Goal: Transaction & Acquisition: Purchase product/service

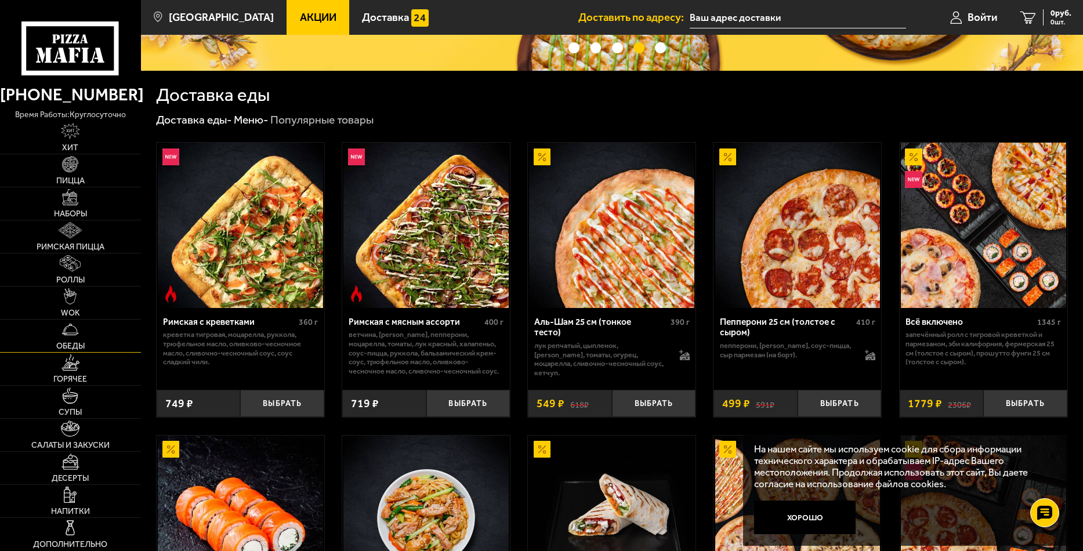
scroll to position [232, 0]
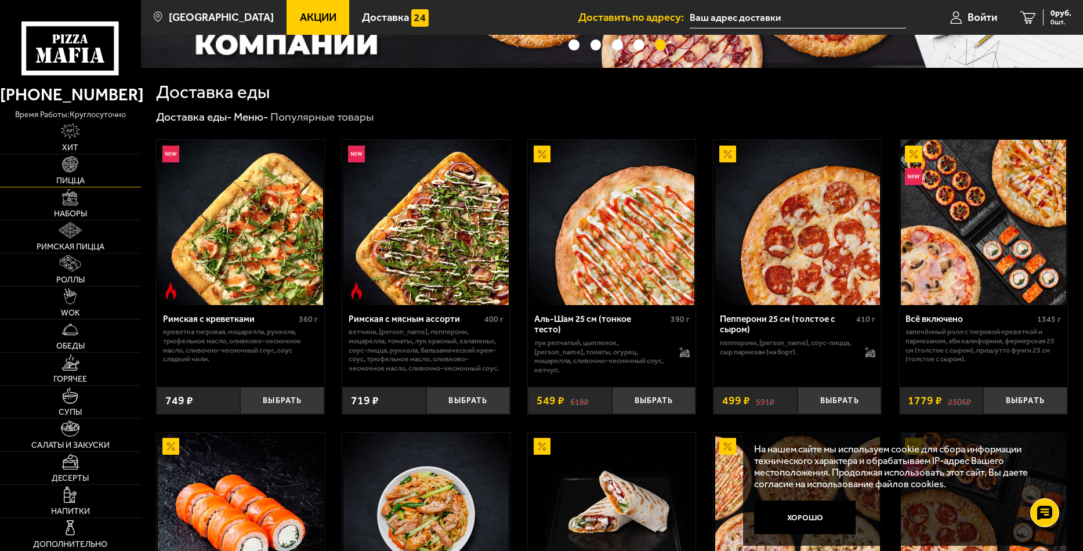
click at [61, 168] on link "Пицца" at bounding box center [70, 170] width 141 height 32
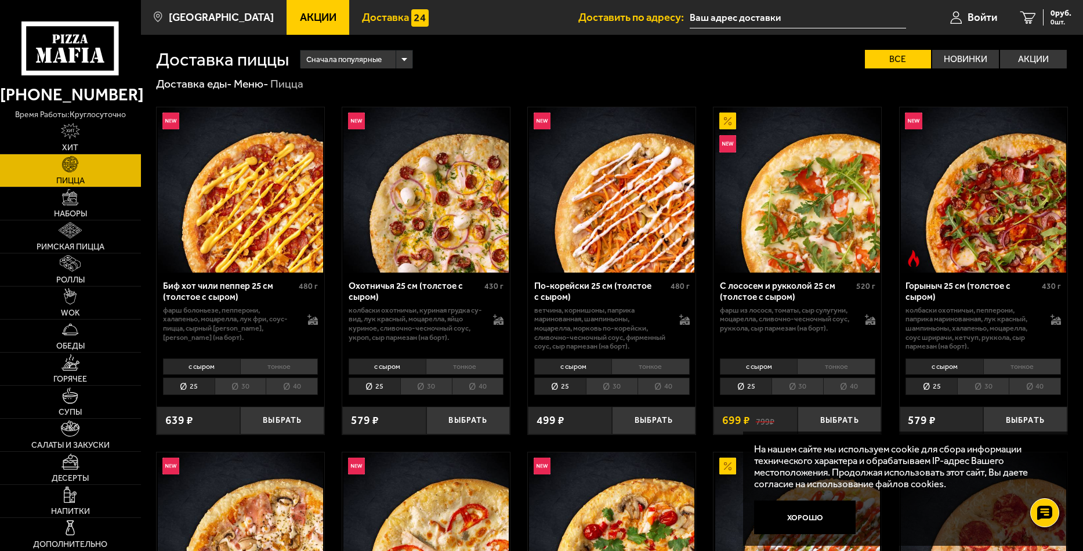
click at [362, 17] on span "Доставка" at bounding box center [385, 17] width 47 height 11
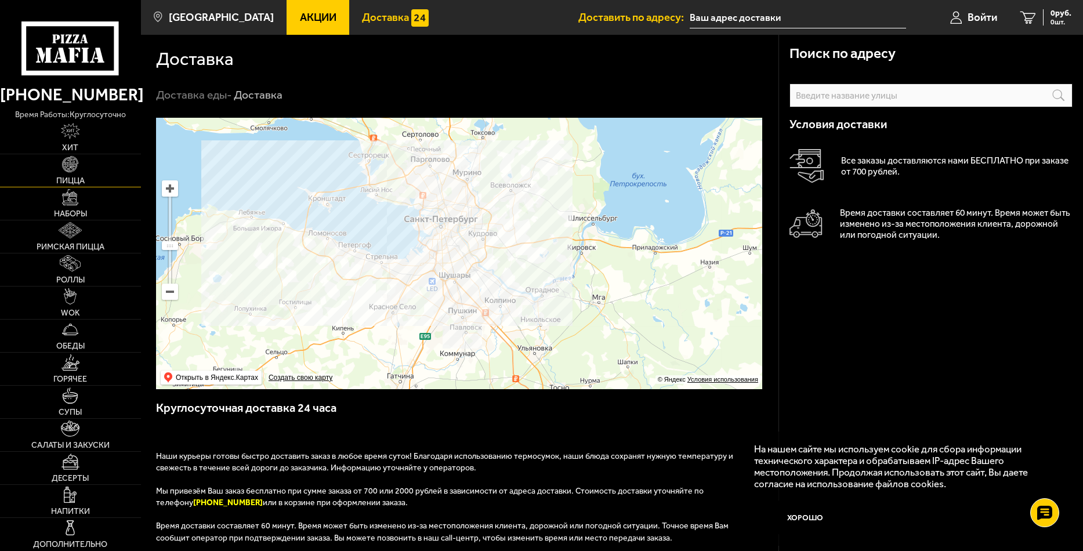
click at [77, 166] on img at bounding box center [70, 164] width 16 height 16
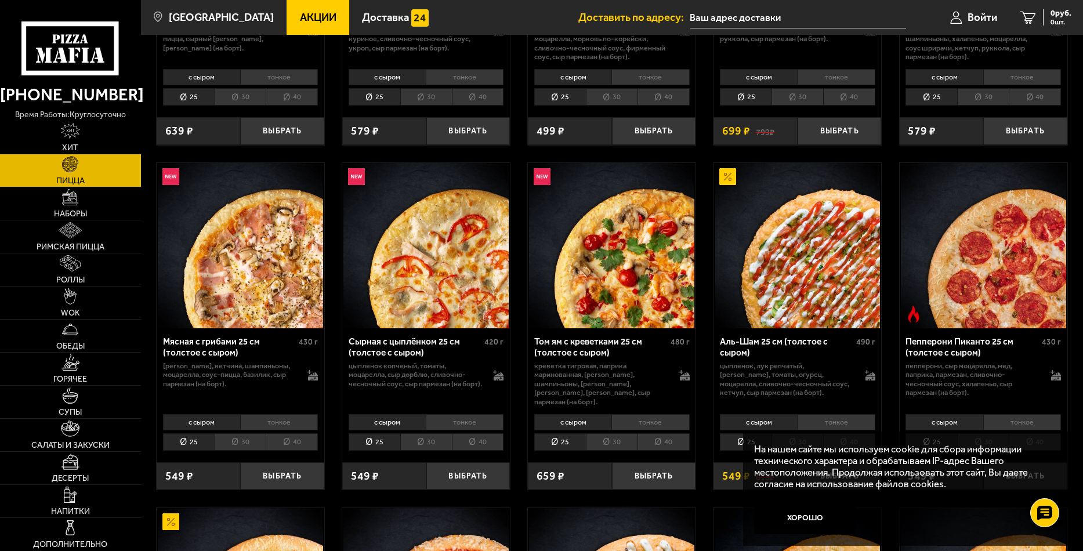
scroll to position [290, 0]
click at [35, 202] on link "Наборы" at bounding box center [70, 203] width 141 height 32
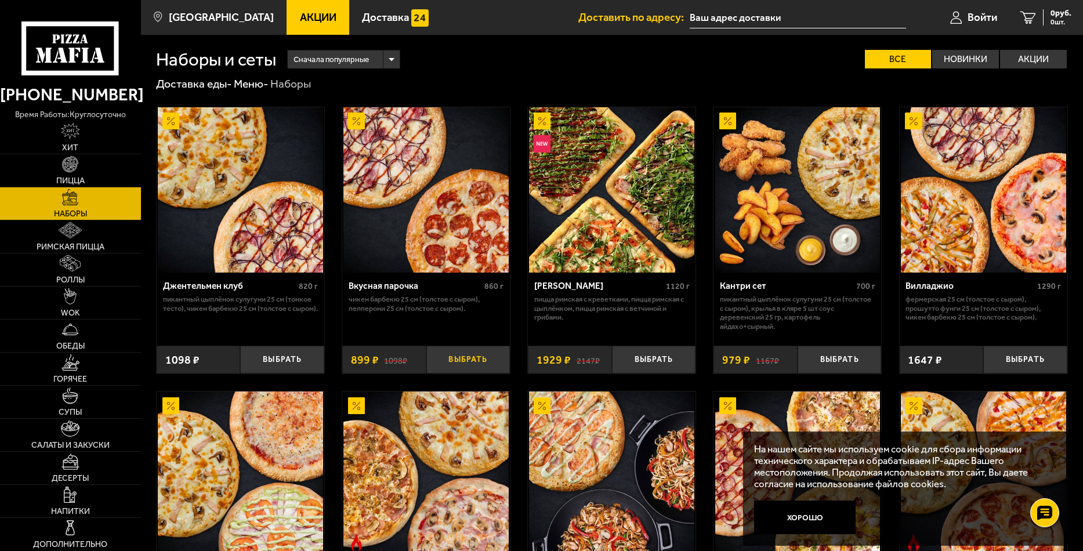
click at [466, 360] on button "Выбрать" at bounding box center [468, 360] width 84 height 28
click at [1046, 20] on span "1 шт." at bounding box center [1056, 22] width 30 height 7
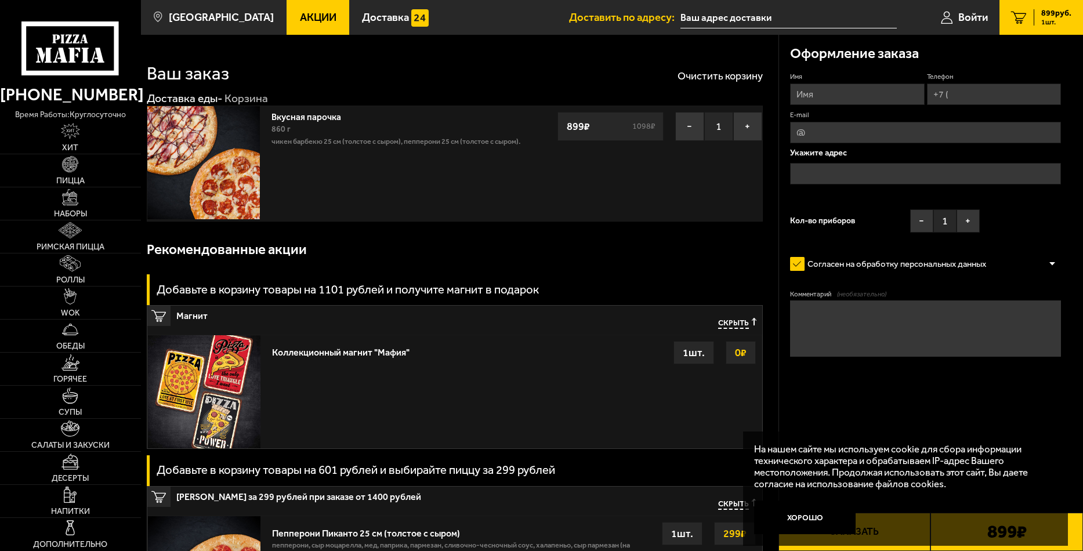
click at [851, 93] on input "Имя" at bounding box center [857, 93] width 134 height 21
type input "[PERSON_NAME]"
click at [995, 95] on input "Телефон" at bounding box center [994, 93] width 134 height 21
type input "[PHONE_NUMBER]"
type input "[EMAIL_ADDRESS][DOMAIN_NAME]"
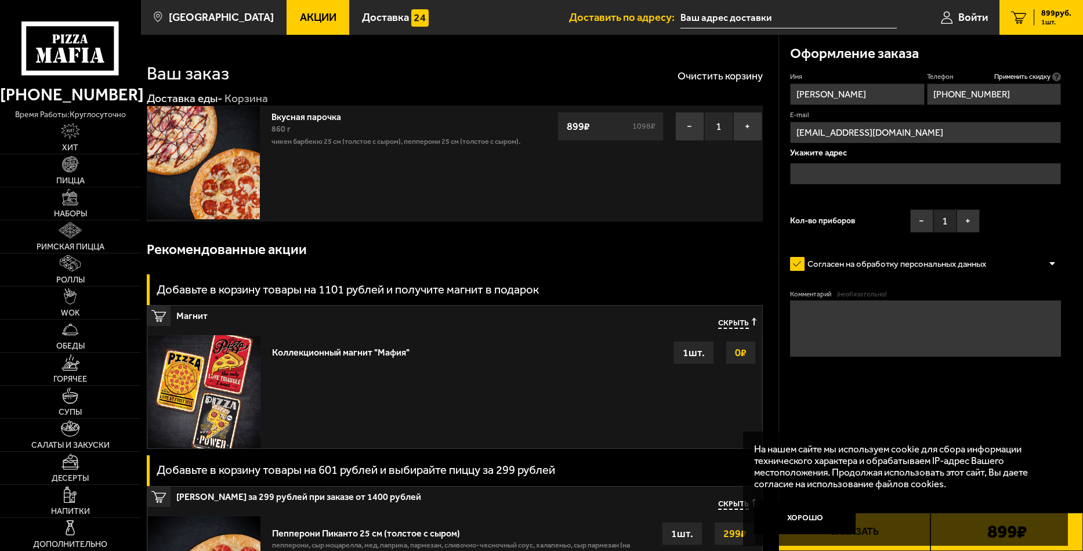
type input "[PHONE_NUMBER]"
click at [972, 169] on input "text" at bounding box center [925, 173] width 271 height 21
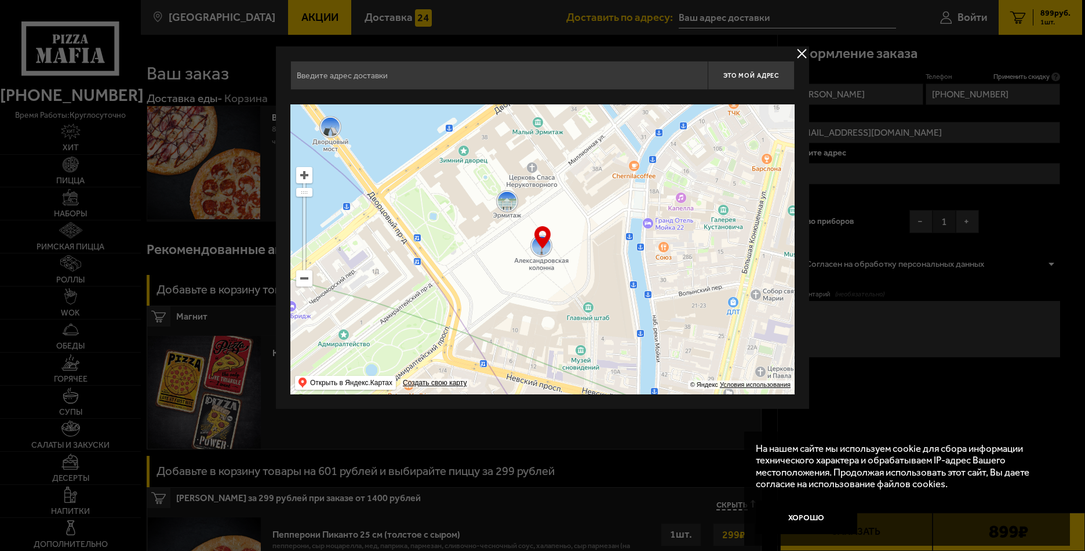
click at [512, 75] on input "text" at bounding box center [499, 75] width 417 height 29
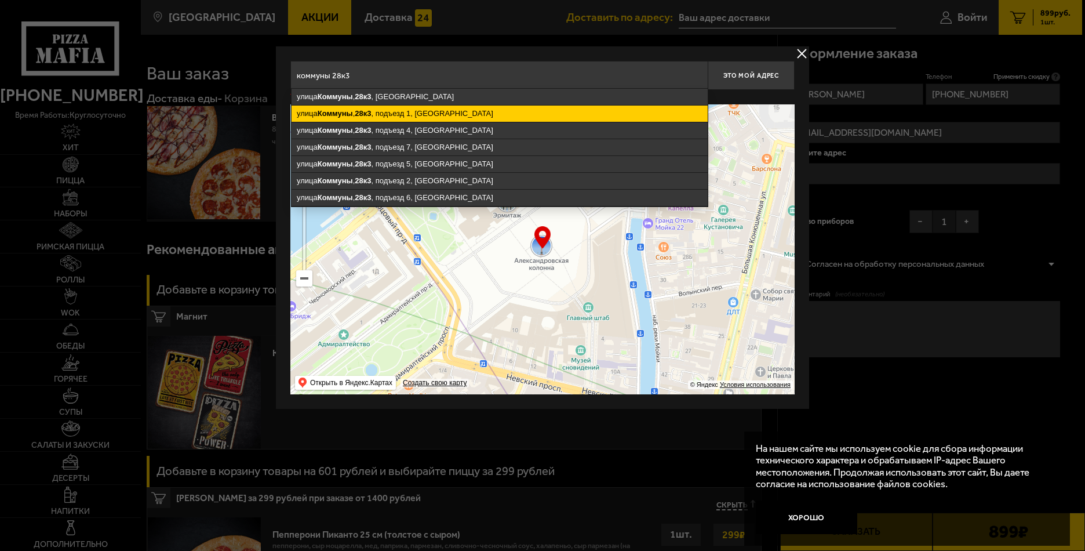
click at [493, 107] on ymaps "[STREET_ADDRESS]" at bounding box center [500, 114] width 416 height 16
type input "[STREET_ADDRESS]"
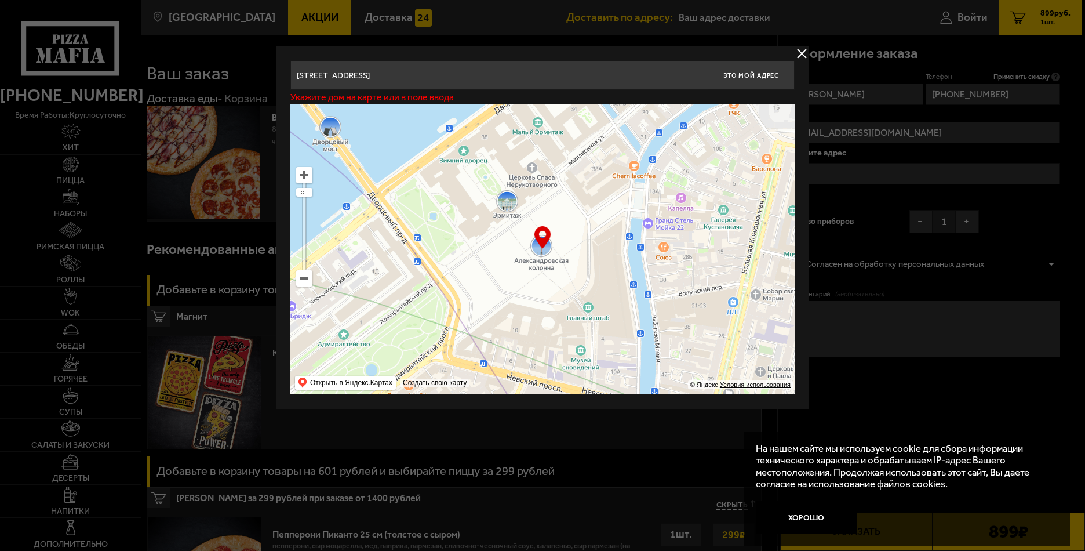
type input "[STREET_ADDRESS]"
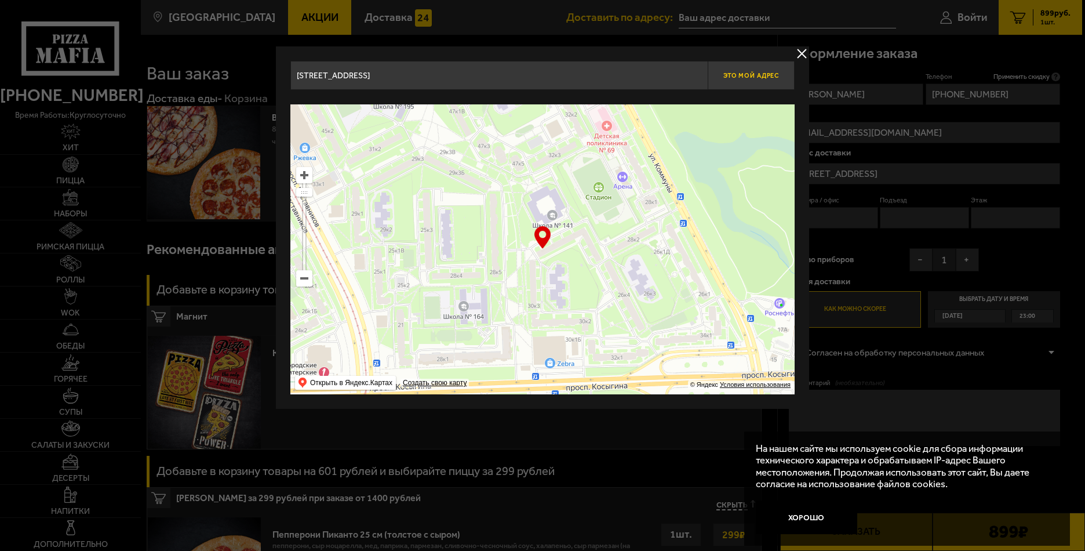
click at [734, 73] on span "Это мой адрес" at bounding box center [752, 76] width 56 height 8
type input "[STREET_ADDRESS]"
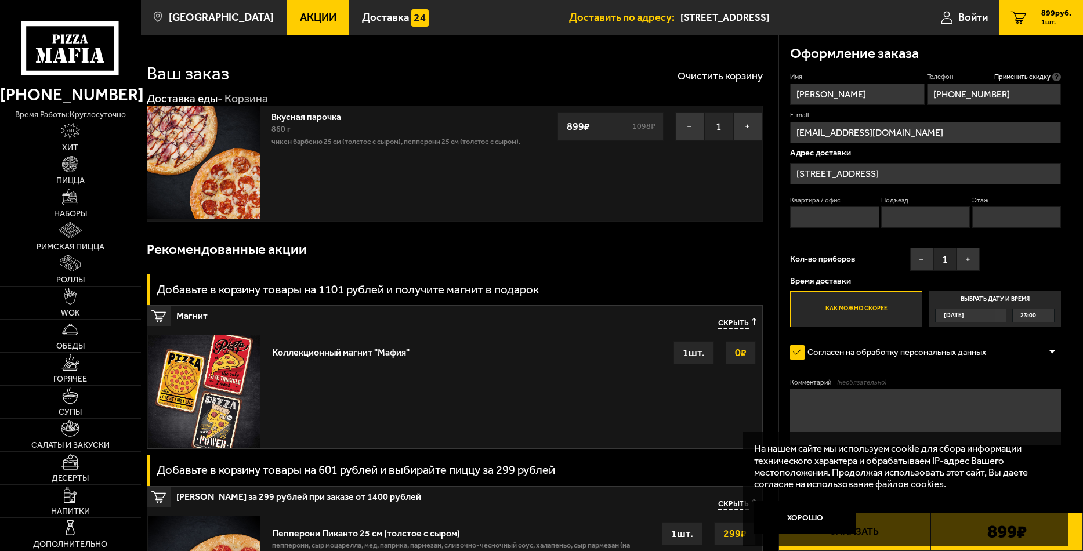
click at [809, 215] on input "Квартира / офис" at bounding box center [834, 216] width 89 height 21
type input "21"
click at [891, 216] on input "Подъезд" at bounding box center [925, 216] width 89 height 21
type input "1"
click at [999, 213] on input "Этаж" at bounding box center [1016, 216] width 89 height 21
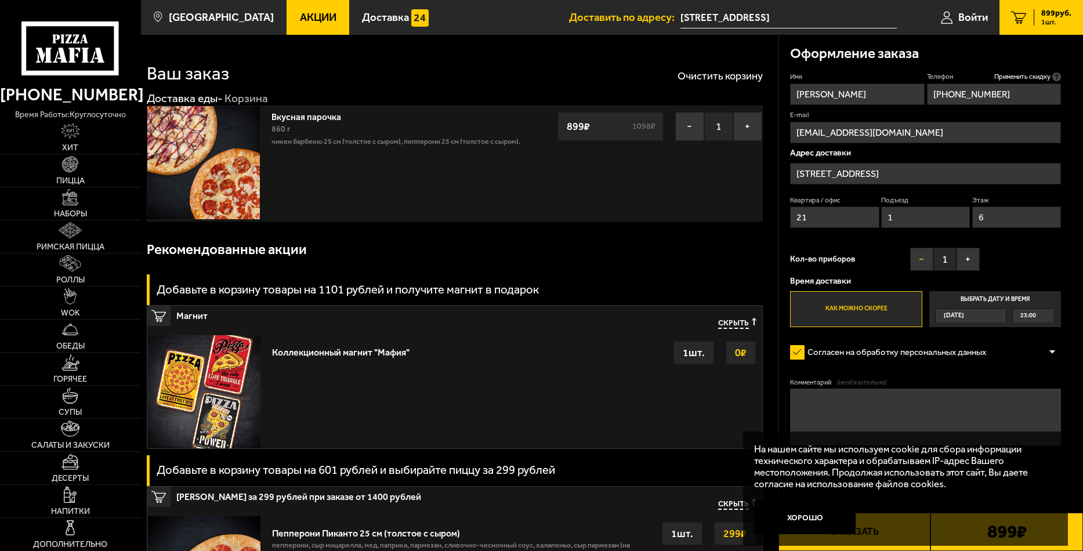
type input "6"
click at [920, 259] on button "−" at bounding box center [921, 259] width 23 height 23
click at [1023, 315] on span "23:00" at bounding box center [1028, 315] width 16 height 13
click at [0, 0] on input "Выбрать дату и время [DATE] 23:00" at bounding box center [0, 0] width 0 height 0
click at [1047, 318] on div "23:00" at bounding box center [1032, 315] width 41 height 13
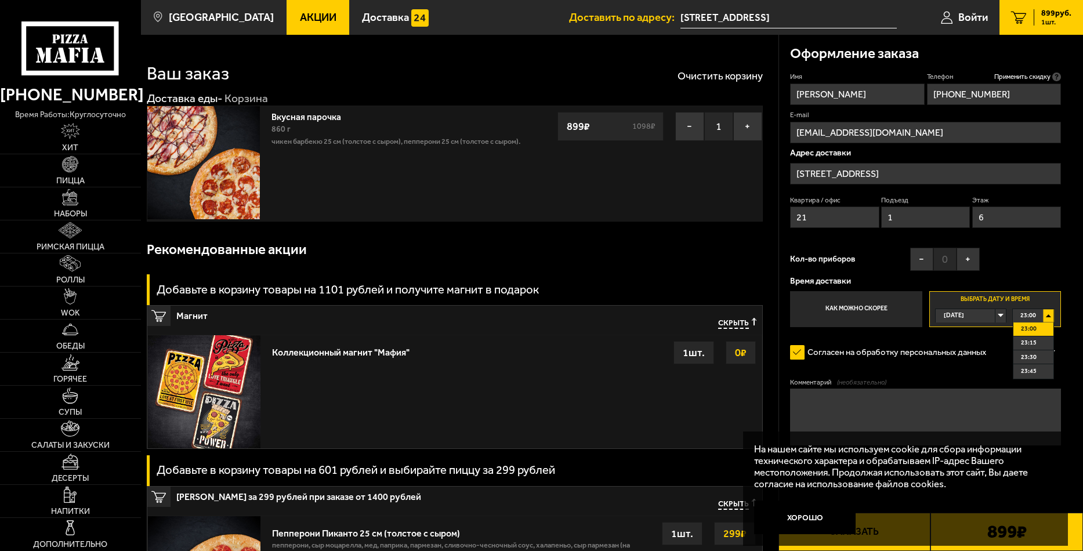
click at [1045, 317] on div "23:00" at bounding box center [1032, 315] width 41 height 13
click at [1027, 264] on div "Имя [PERSON_NAME] Телефон Применить скидку Вы будете зарегистрированы автоматич…" at bounding box center [925, 199] width 271 height 255
click at [880, 303] on label "Как можно скорее" at bounding box center [856, 309] width 132 height 36
click at [0, 0] on input "Как можно скорее" at bounding box center [0, 0] width 0 height 0
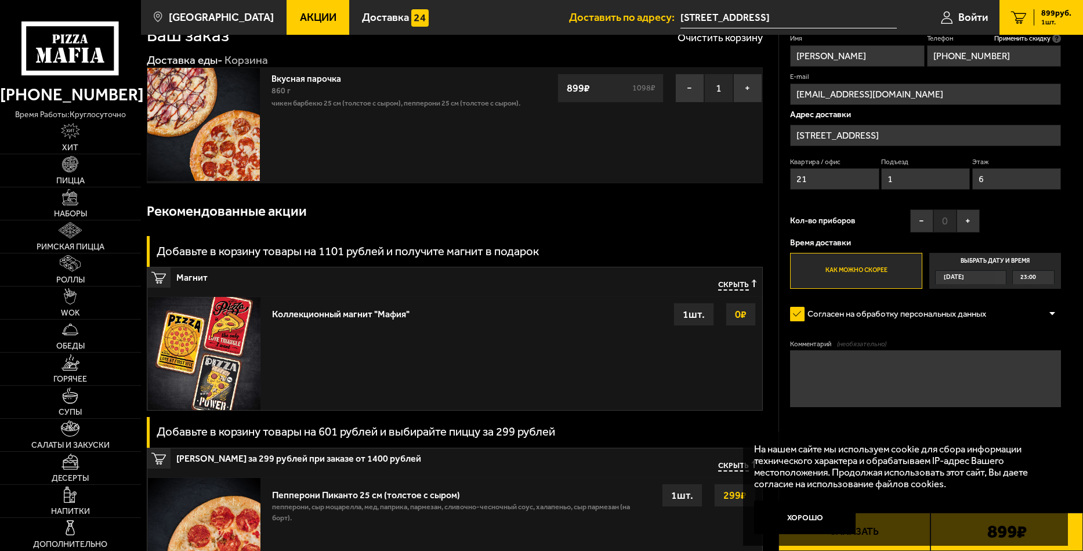
scroll to position [58, 0]
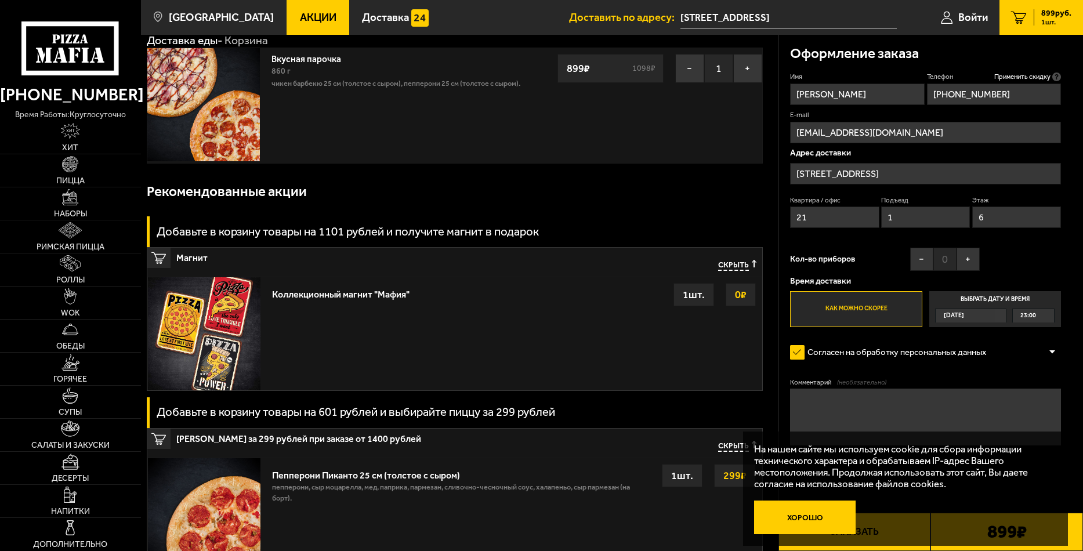
click at [809, 513] on button "Хорошо" at bounding box center [804, 517] width 101 height 34
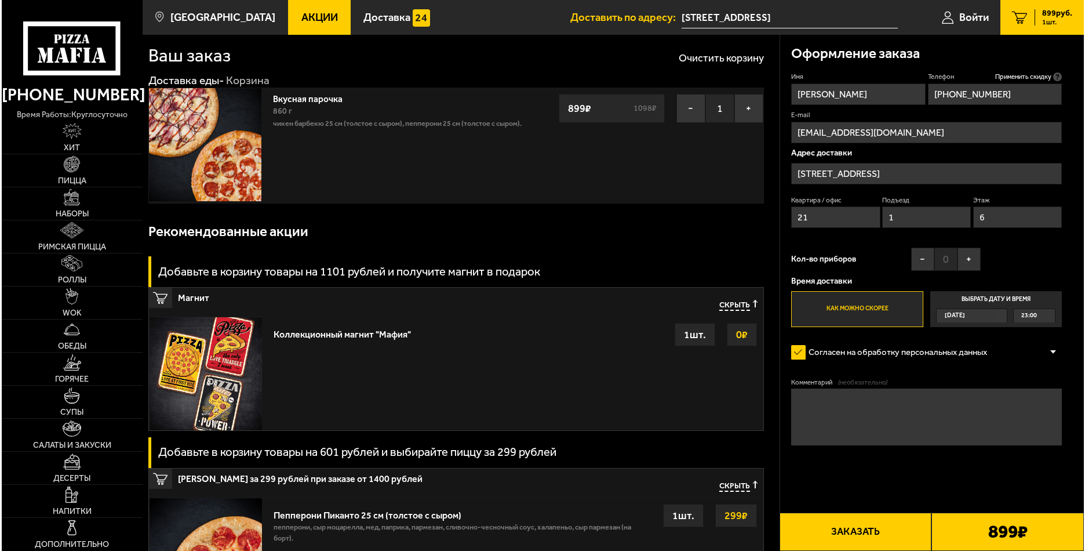
scroll to position [0, 0]
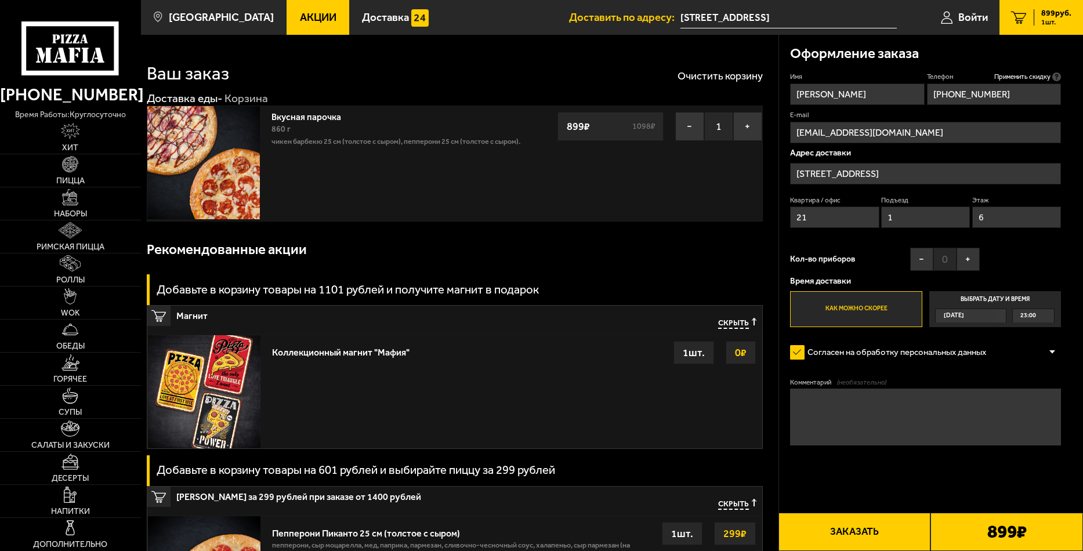
click at [864, 527] on button "Заказать" at bounding box center [854, 532] width 153 height 38
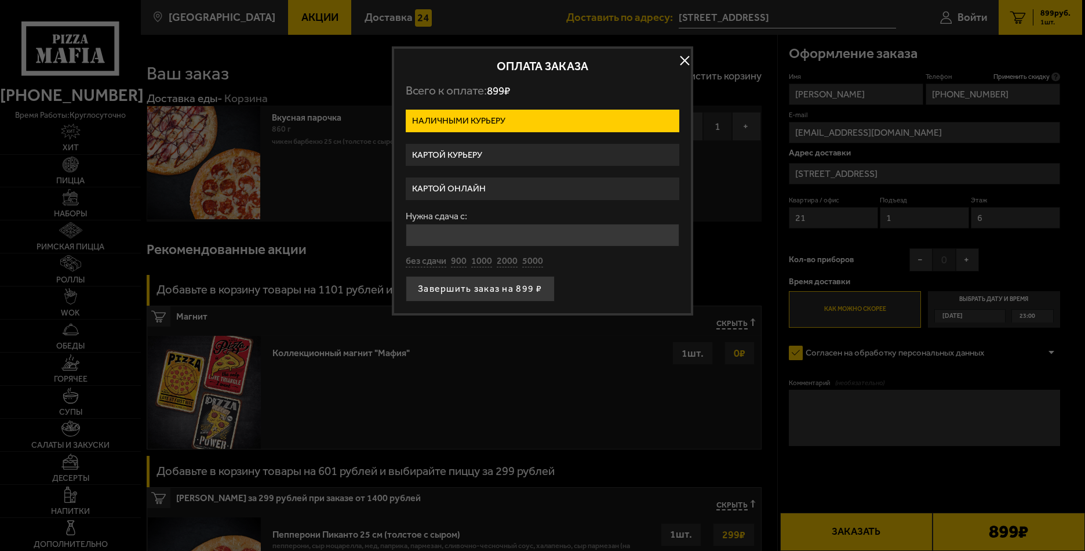
click at [455, 187] on label "Картой онлайн" at bounding box center [543, 188] width 274 height 23
click at [0, 0] on input "Картой онлайн" at bounding box center [0, 0] width 0 height 0
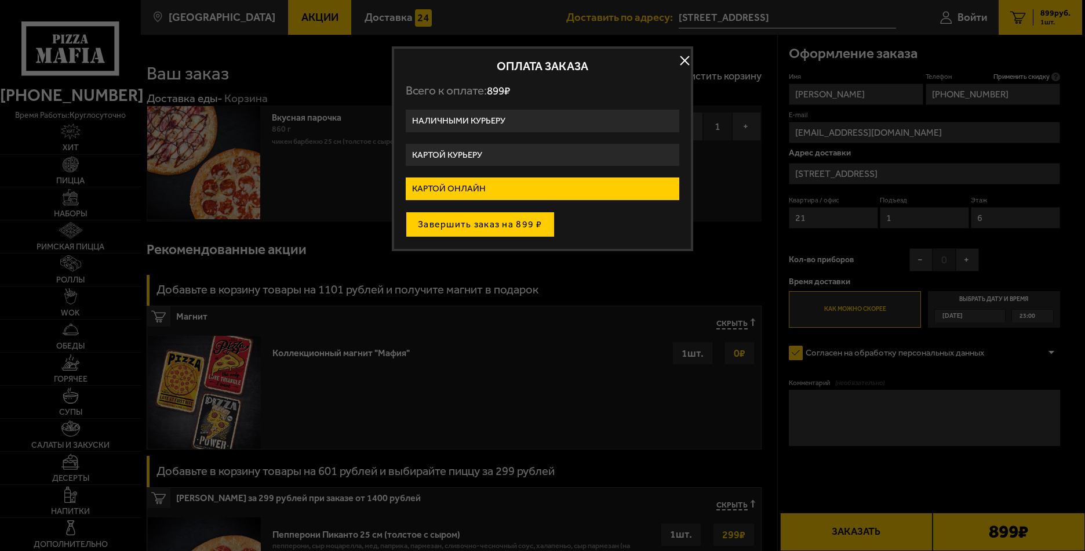
click at [459, 227] on button "Завершить заказ на 899 ₽" at bounding box center [480, 225] width 149 height 26
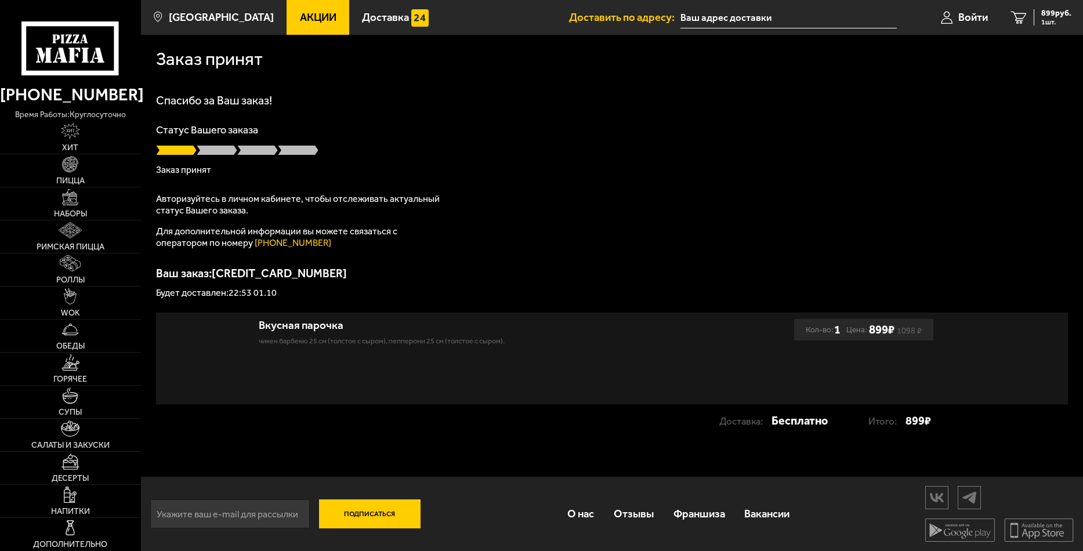
type input "[STREET_ADDRESS]"
